Goal: Information Seeking & Learning: Learn about a topic

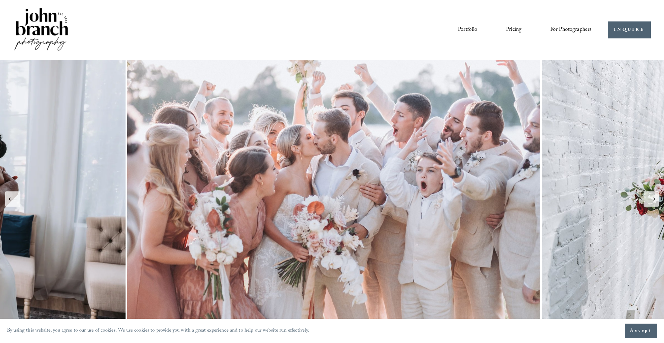
click at [466, 30] on link "Portfolio" at bounding box center [467, 30] width 19 height 12
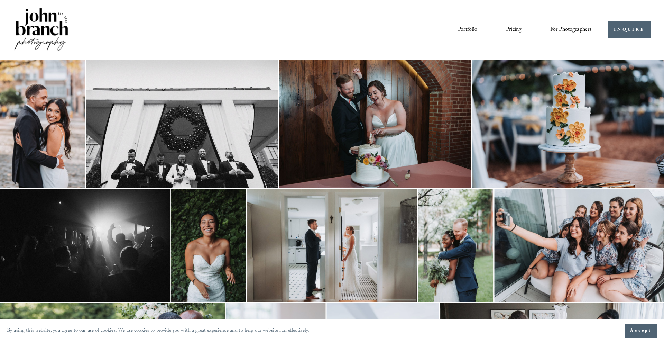
click at [517, 28] on link "Pricing" at bounding box center [514, 30] width 16 height 12
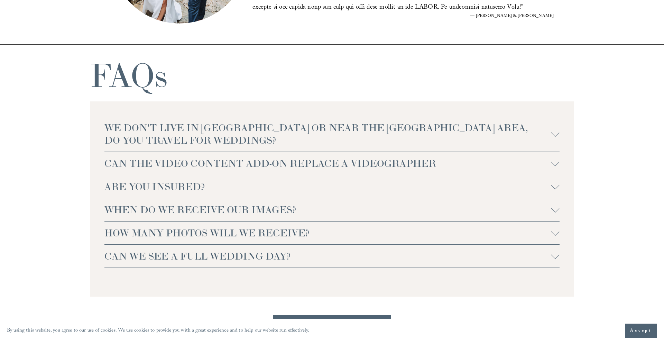
scroll to position [1481, 0]
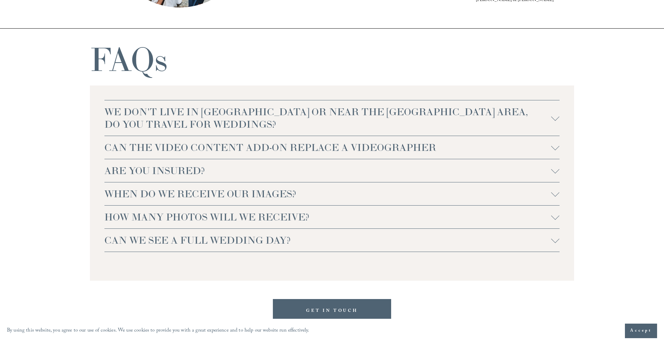
click at [486, 121] on span "WE DON'T LIVE IN NC OR NEAR THE RALEIGH AREA, DO YOU TRAVEL FOR WEDDINGS?" at bounding box center [327, 117] width 447 height 25
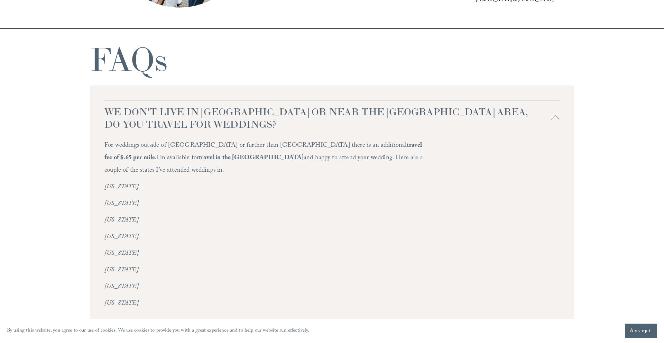
click at [486, 121] on span "WE DON'T LIVE IN NC OR NEAR THE RALEIGH AREA, DO YOU TRAVEL FOR WEDDINGS?" at bounding box center [327, 117] width 447 height 25
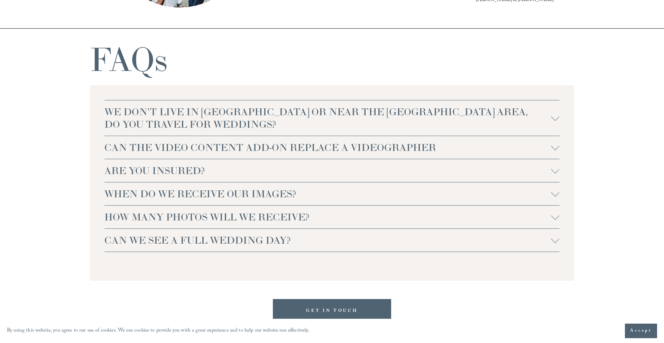
click at [461, 196] on span "WHEN DO WE RECEIVE OUR IMAGES?" at bounding box center [327, 193] width 447 height 12
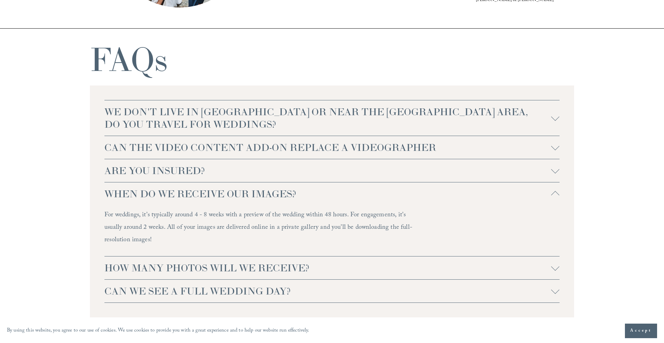
click at [461, 196] on span "WHEN DO WE RECEIVE OUR IMAGES?" at bounding box center [327, 193] width 447 height 12
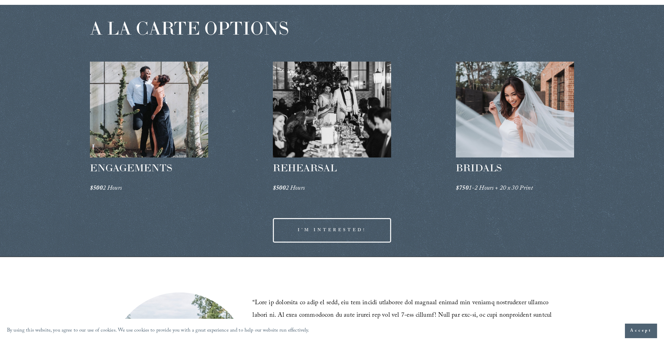
scroll to position [1055, 0]
